Goal: Task Accomplishment & Management: Manage account settings

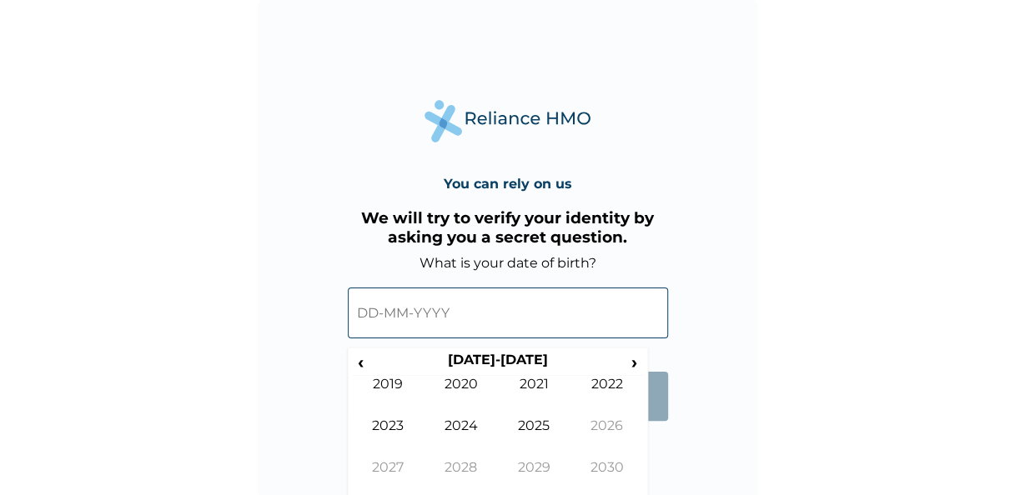
click at [445, 317] on input "text" at bounding box center [508, 313] width 320 height 51
click at [364, 361] on span "‹" at bounding box center [361, 362] width 18 height 21
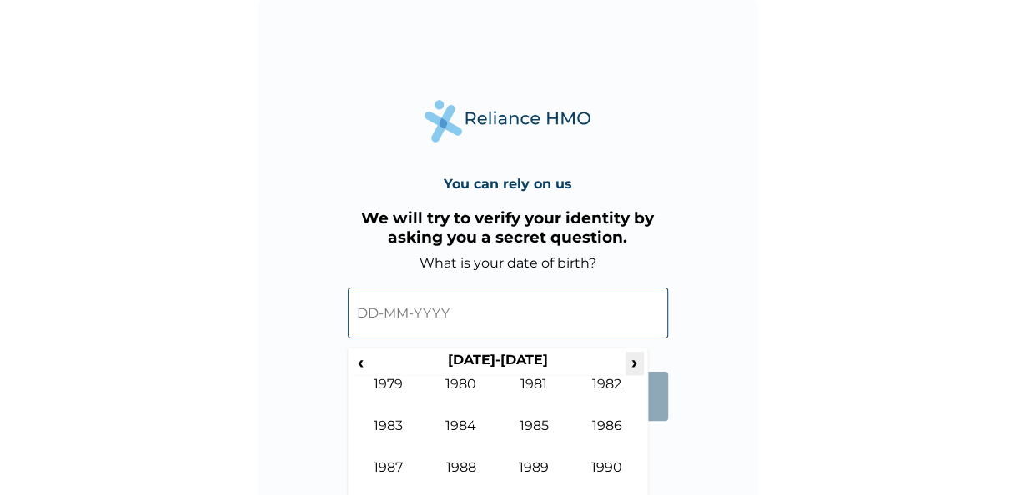
click at [634, 355] on span "›" at bounding box center [634, 362] width 18 height 21
click at [353, 363] on span "‹" at bounding box center [361, 362] width 18 height 21
click at [468, 427] on td "1994" at bounding box center [460, 439] width 73 height 42
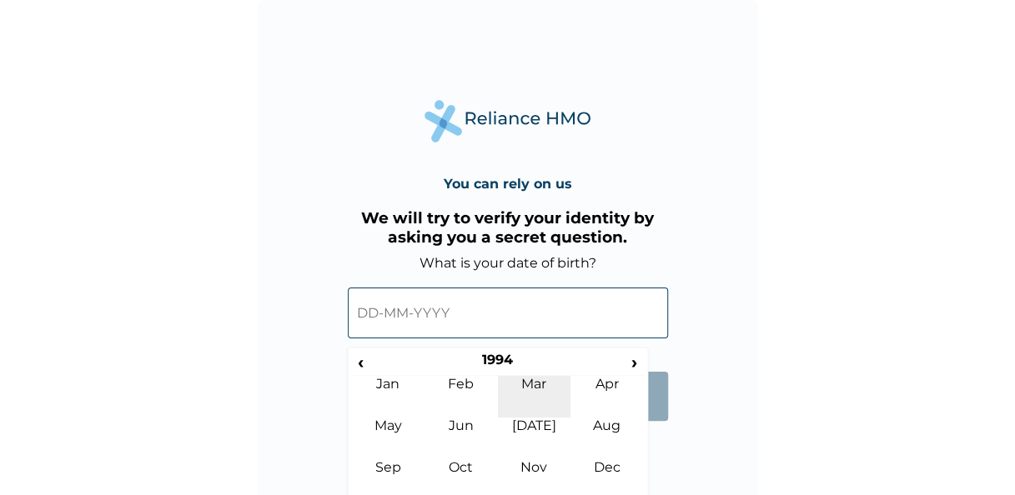
click at [532, 385] on td "Mar" at bounding box center [534, 397] width 73 height 42
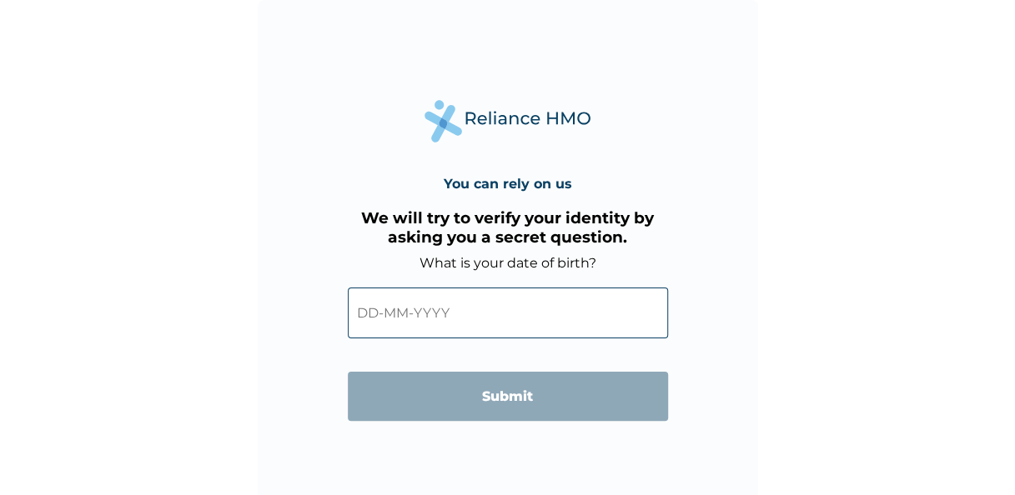
scroll to position [5, 0]
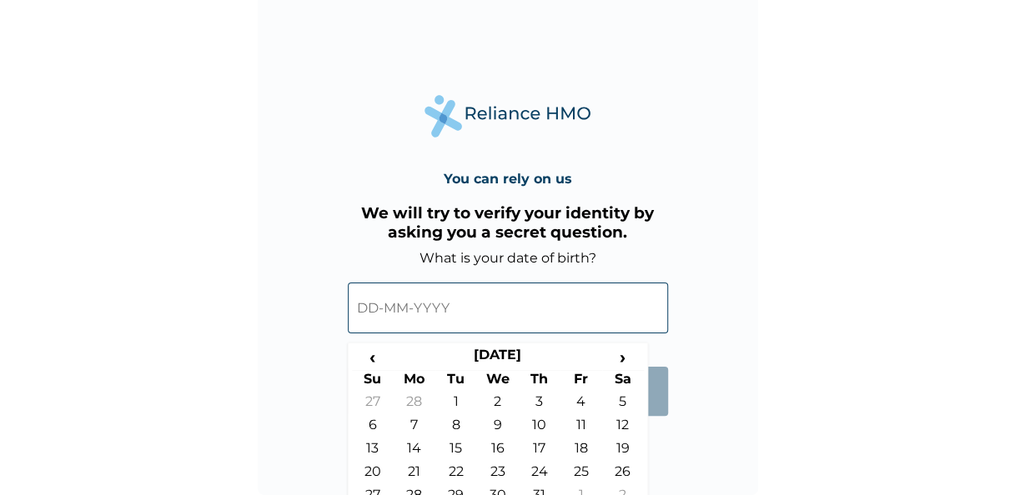
click at [541, 315] on input "text" at bounding box center [508, 308] width 320 height 51
click at [417, 492] on td "28" at bounding box center [415, 498] width 42 height 23
type input "[DATE]"
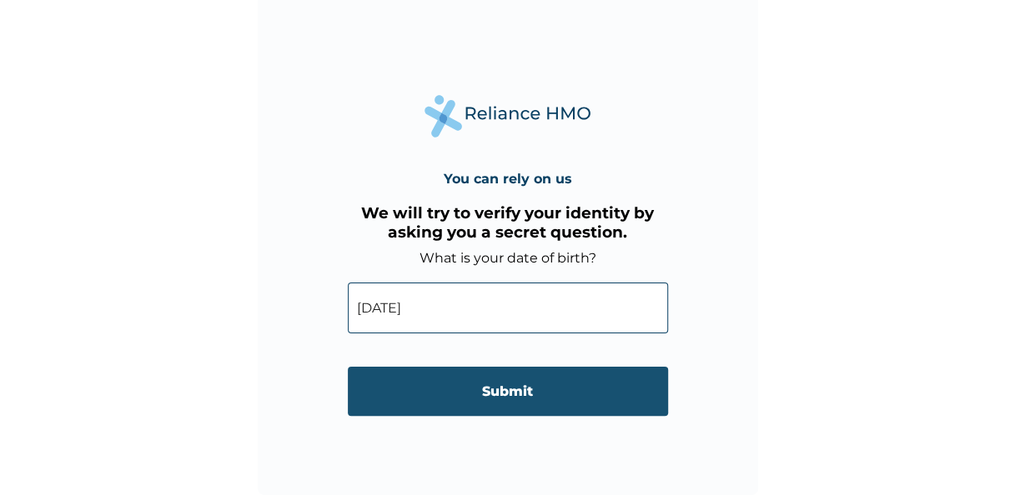
click at [506, 390] on input "Submit" at bounding box center [508, 391] width 320 height 49
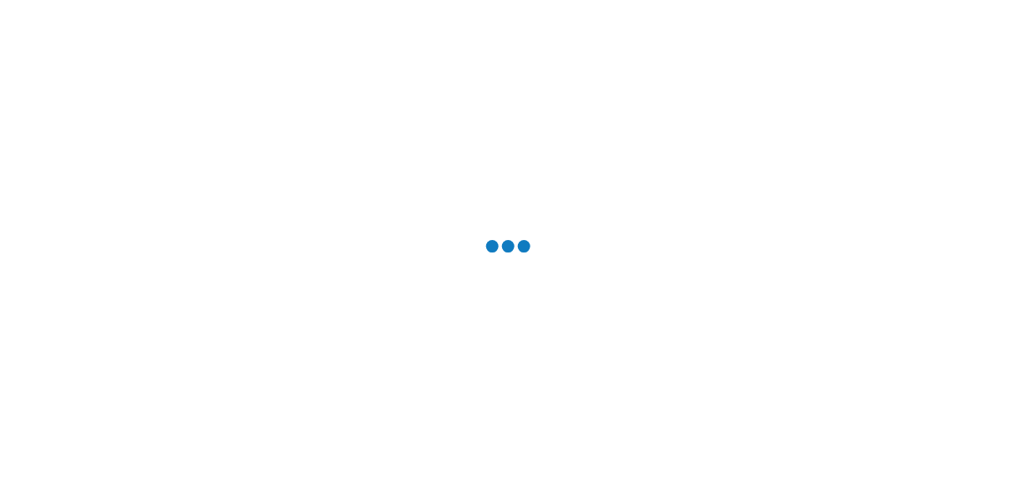
scroll to position [0, 0]
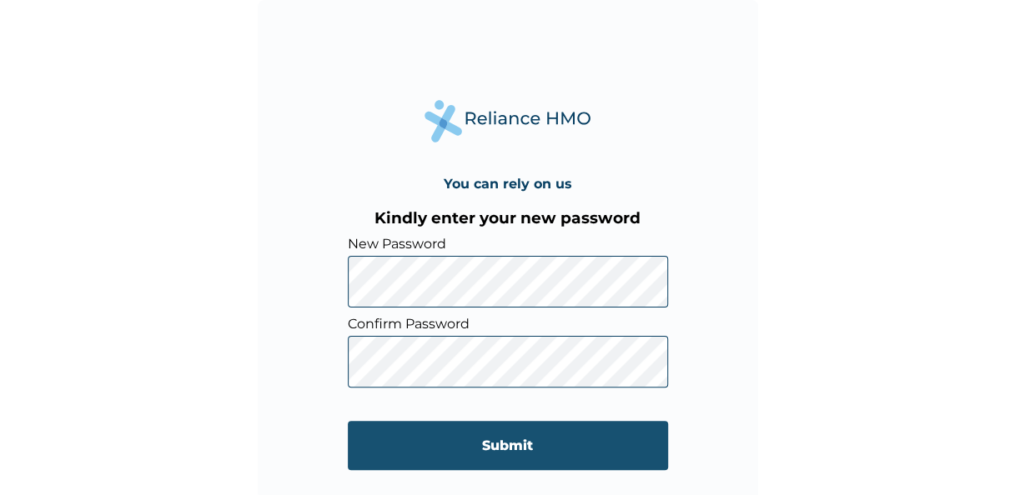
click at [514, 439] on input "Submit" at bounding box center [508, 445] width 320 height 49
